Goal: Find specific page/section: Find specific page/section

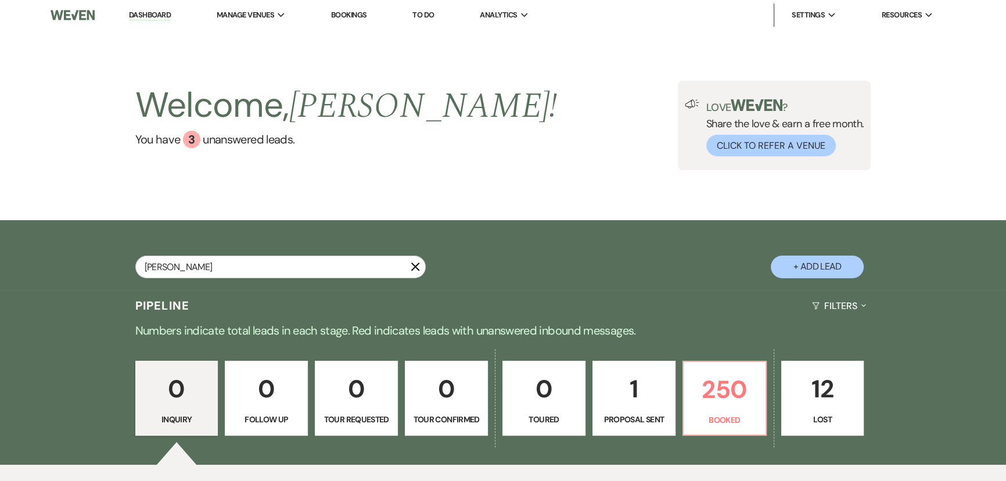
type input "[PERSON_NAME]"
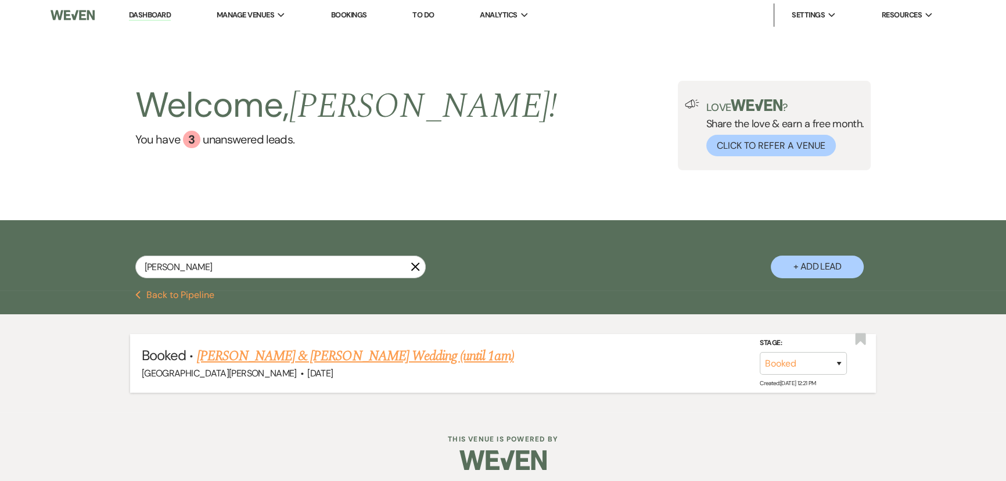
click at [337, 350] on link "[PERSON_NAME] & [PERSON_NAME] Wedding (until 1am)" at bounding box center [355, 356] width 317 height 21
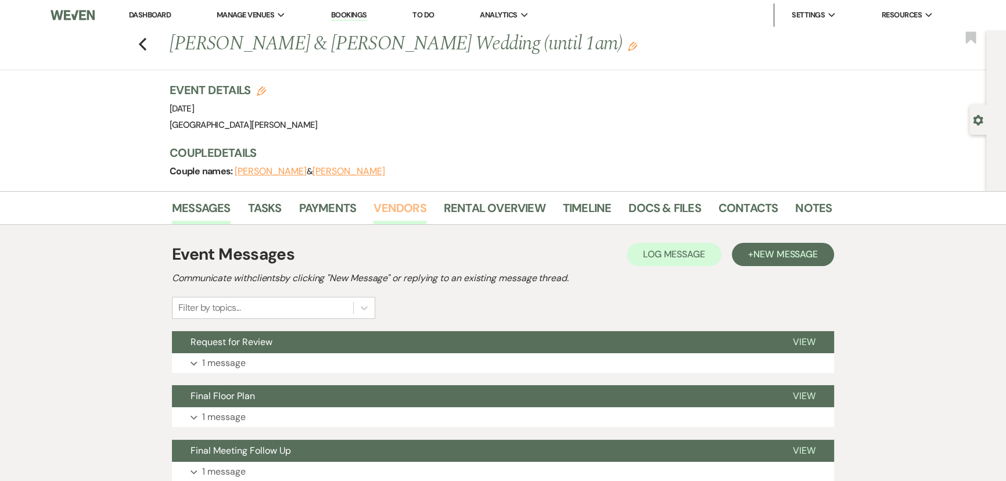
click at [408, 212] on link "Vendors" at bounding box center [400, 212] width 52 height 26
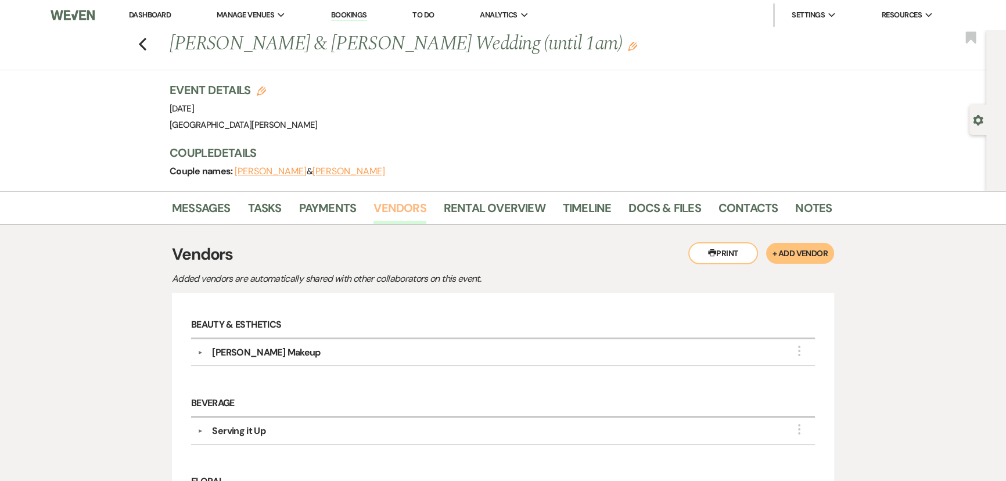
scroll to position [317, 0]
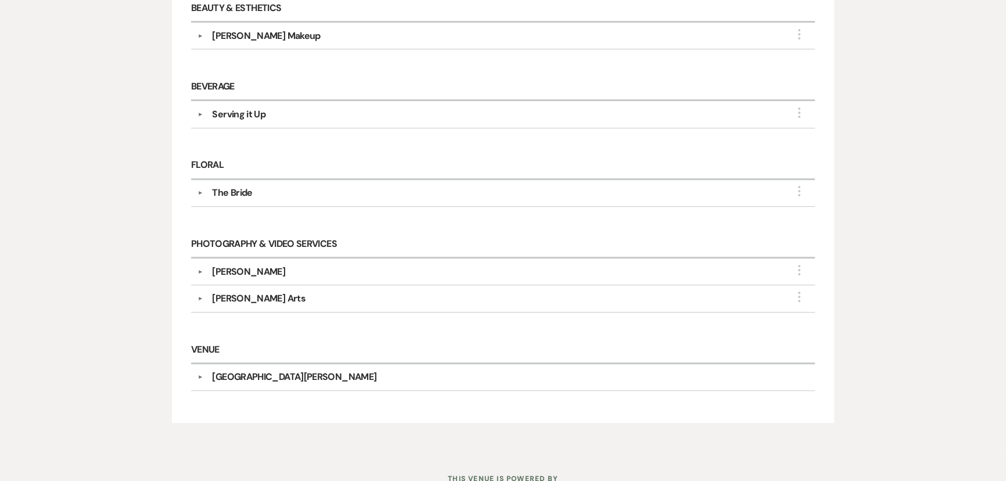
click at [246, 111] on div "Serving it Up" at bounding box center [238, 114] width 53 height 14
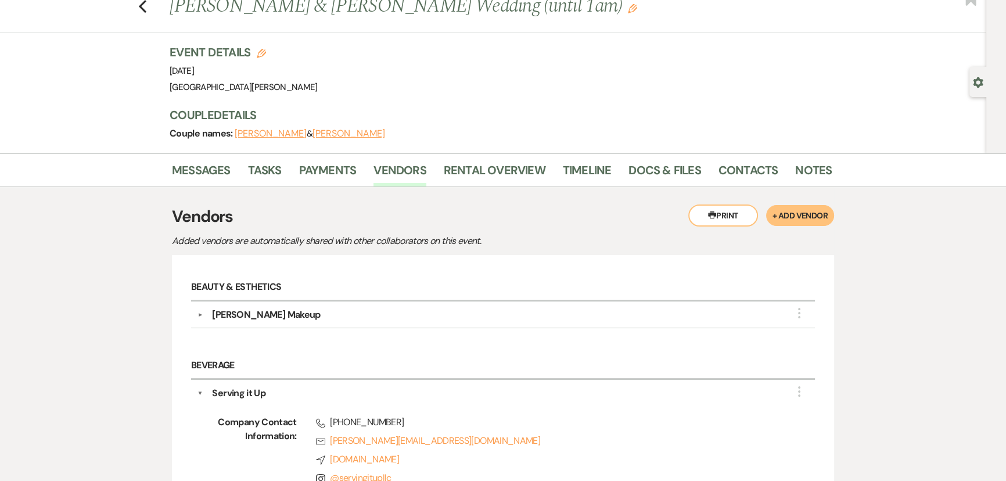
scroll to position [0, 0]
